Goal: Task Accomplishment & Management: Manage account settings

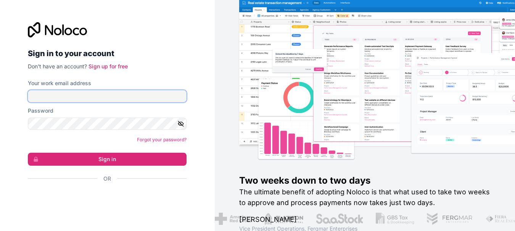
click at [46, 97] on input "Your work email address" at bounding box center [107, 96] width 159 height 12
paste input "**********"
type input "**********"
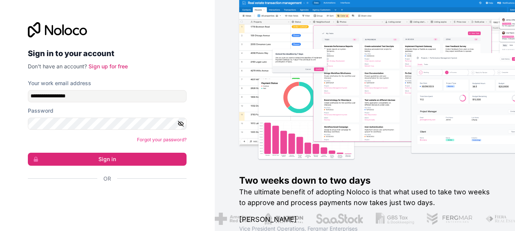
click at [181, 122] on icon "button" at bounding box center [180, 123] width 7 height 7
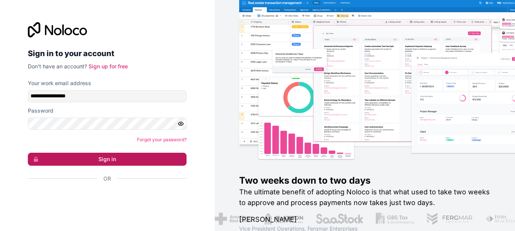
click at [135, 156] on button "Sign in" at bounding box center [107, 159] width 159 height 13
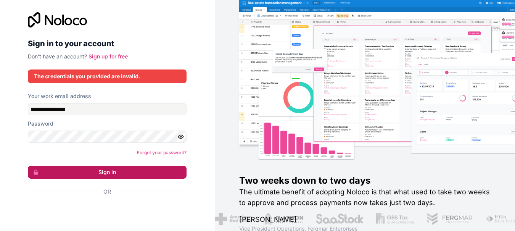
click at [115, 174] on button "Sign in" at bounding box center [107, 172] width 159 height 13
click at [99, 170] on button "Sign in" at bounding box center [107, 172] width 159 height 13
click at [87, 174] on button "Sign in" at bounding box center [107, 172] width 159 height 13
click at [131, 171] on button "Sign in" at bounding box center [107, 172] width 159 height 13
click at [130, 171] on button "Sign in" at bounding box center [107, 172] width 159 height 13
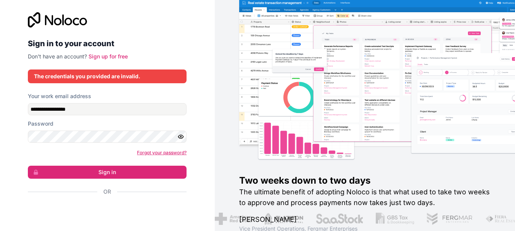
click at [151, 153] on link "Forgot your password?" at bounding box center [162, 153] width 50 height 6
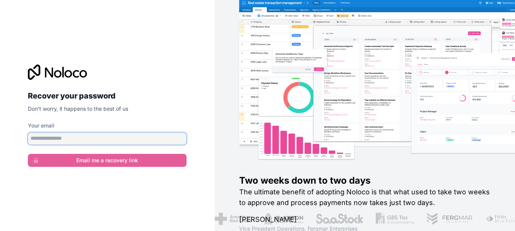
click at [68, 139] on input "Your email" at bounding box center [107, 138] width 159 height 12
click at [80, 197] on div "Recover your password Don't worry, it happens to the best of us Your email Emai…" at bounding box center [107, 115] width 215 height 231
click at [52, 136] on input "Your email" at bounding box center [107, 138] width 159 height 12
click at [69, 196] on div "Recover your password Don't worry, it happens to the best of us Your email Emai…" at bounding box center [107, 115] width 215 height 231
click at [50, 139] on input "Your email" at bounding box center [107, 138] width 159 height 12
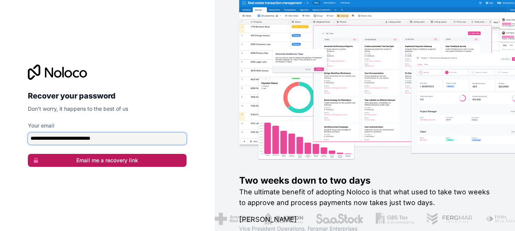
type input "**********"
click at [77, 156] on button "Email me a recovery link" at bounding box center [107, 160] width 159 height 13
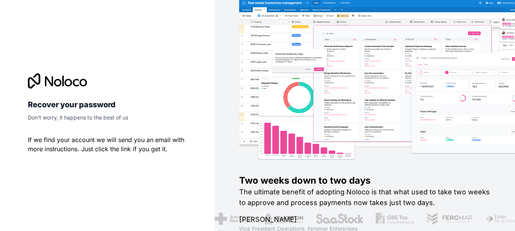
click at [100, 144] on p "If we find your account we will send you an email with more instructions. Just …" at bounding box center [107, 144] width 159 height 18
